Goal: Navigation & Orientation: Understand site structure

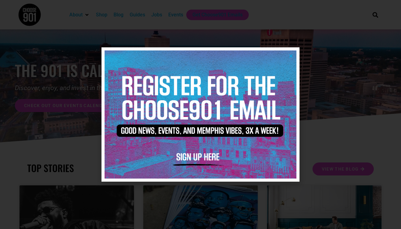
click at [292, 56] on icon "Close" at bounding box center [290, 55] width 5 height 5
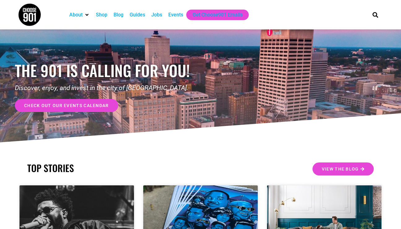
click at [122, 12] on div "Blog" at bounding box center [118, 14] width 10 height 7
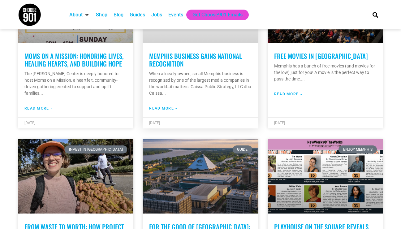
scroll to position [221, 0]
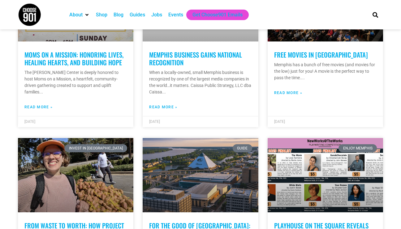
click at [141, 12] on div "Guides" at bounding box center [137, 14] width 15 height 7
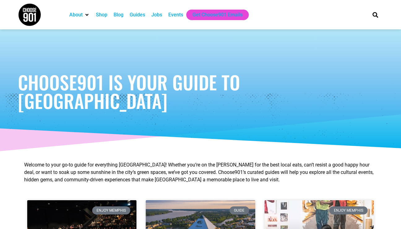
click at [183, 14] on div "Events" at bounding box center [175, 14] width 15 height 7
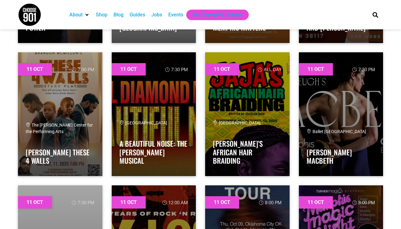
scroll to position [4097, 0]
